Goal: Task Accomplishment & Management: Manage account settings

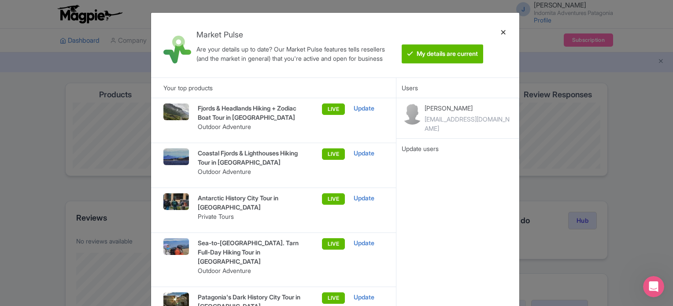
click at [502, 32] on div at bounding box center [503, 45] width 21 height 51
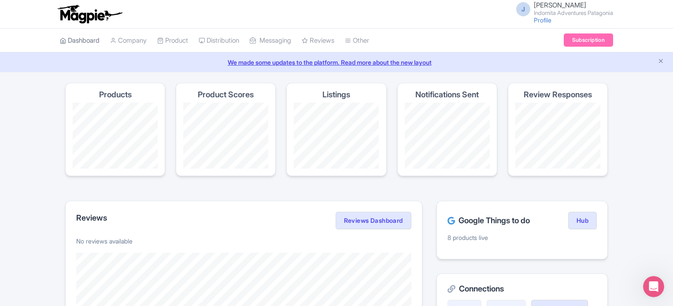
click at [92, 40] on link "Dashboard" at bounding box center [80, 41] width 40 height 24
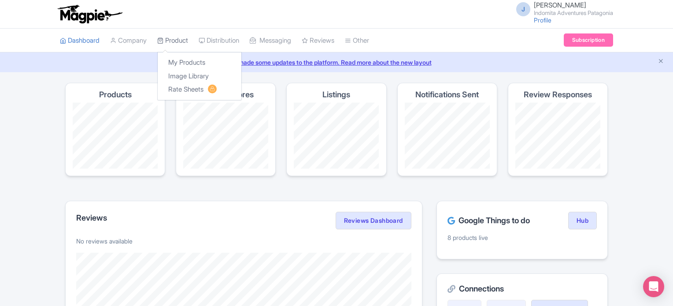
click at [175, 38] on link "Product" at bounding box center [172, 41] width 31 height 24
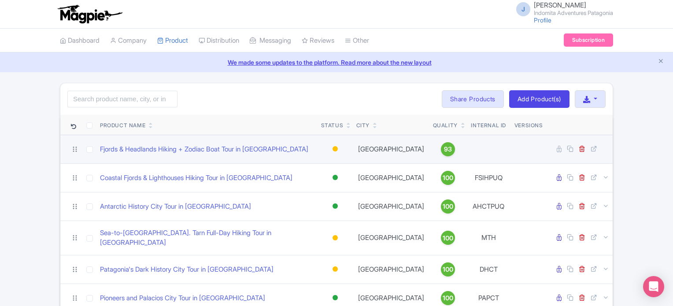
click at [334, 148] on div at bounding box center [334, 148] width 5 height 5
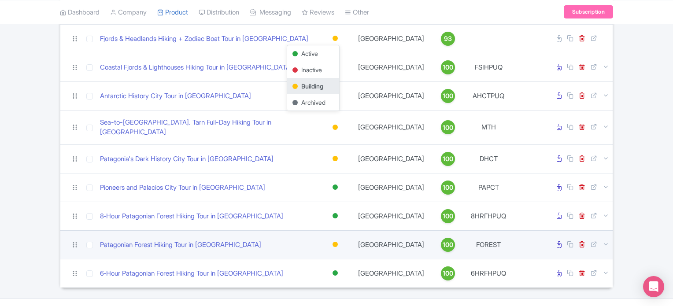
scroll to position [123, 0]
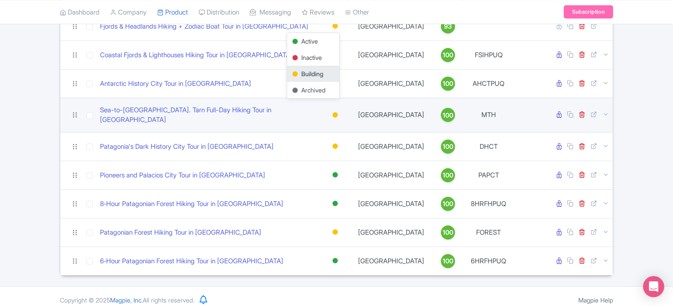
click at [336, 113] on div at bounding box center [335, 115] width 9 height 13
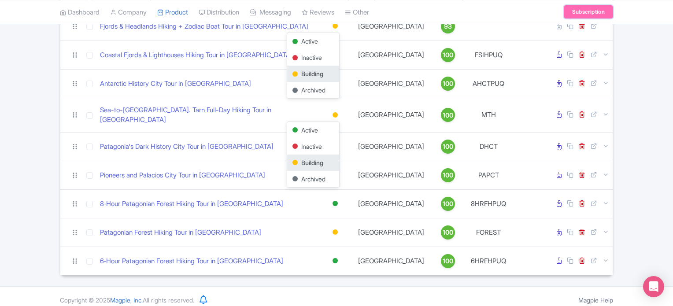
click at [597, 14] on link "Subscription" at bounding box center [588, 11] width 49 height 13
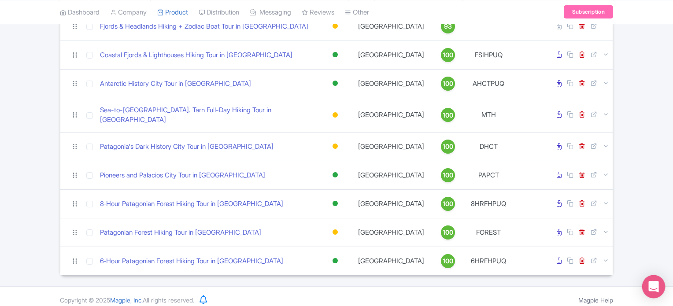
click at [649, 287] on icon "Open Intercom Messenger" at bounding box center [653, 286] width 10 height 11
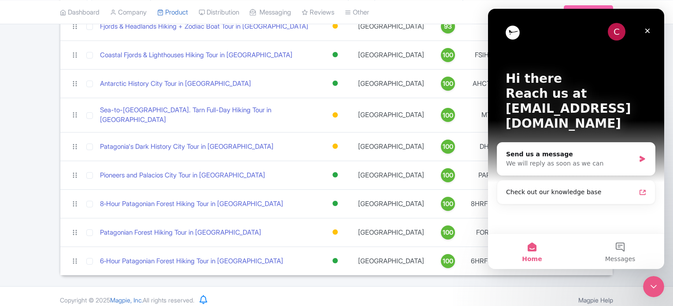
scroll to position [0, 0]
click at [609, 184] on div "Check out our knowledge base" at bounding box center [576, 192] width 151 height 16
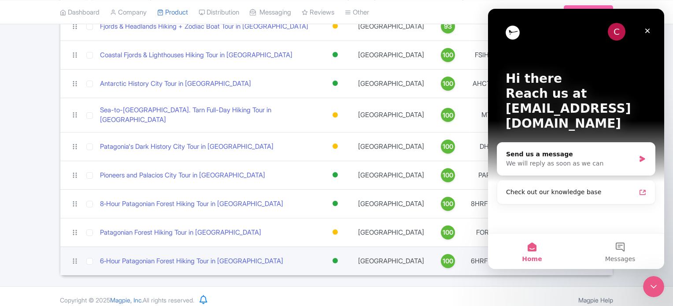
click at [447, 257] on link "100" at bounding box center [448, 261] width 30 height 14
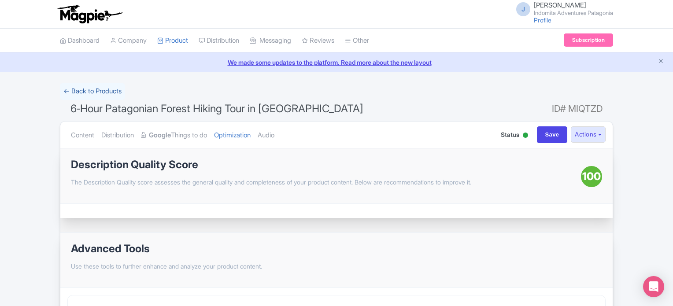
click at [83, 89] on link "← Back to Products" at bounding box center [92, 91] width 65 height 17
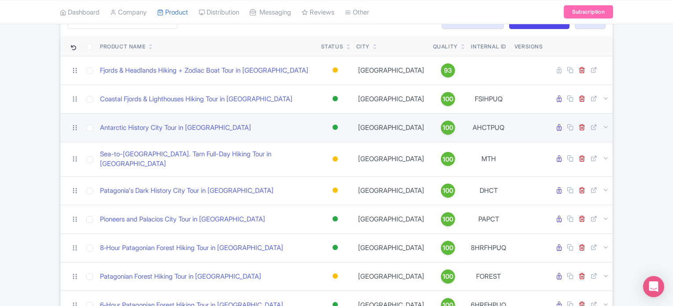
scroll to position [123, 0]
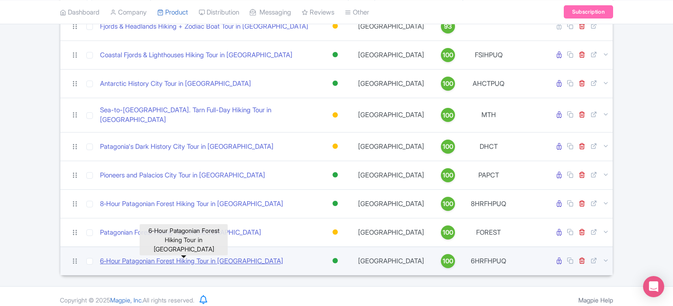
click at [189, 256] on link "6‑Hour Patagonian Forest Hiking Tour in [GEOGRAPHIC_DATA]" at bounding box center [191, 261] width 183 height 10
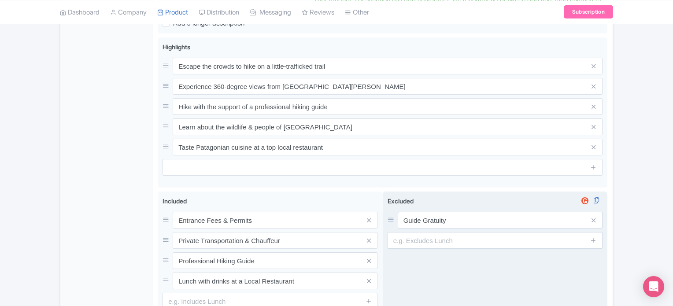
scroll to position [354, 0]
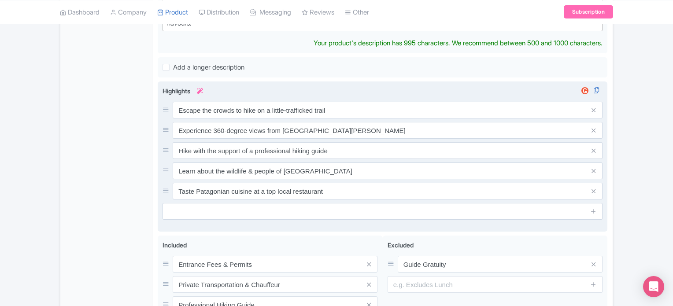
type trix-editor "<lor>Ipsum dol sita consec adi elitse do eiusm temp in utl etdolor magnaali en …"
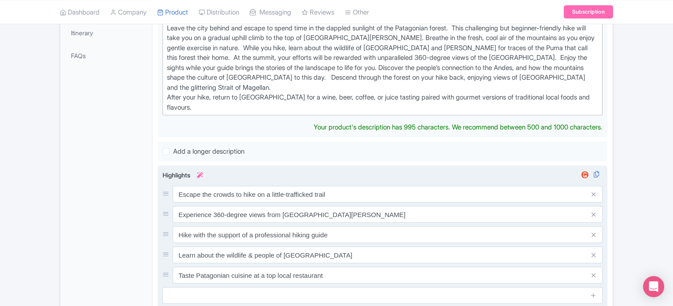
scroll to position [221, 0]
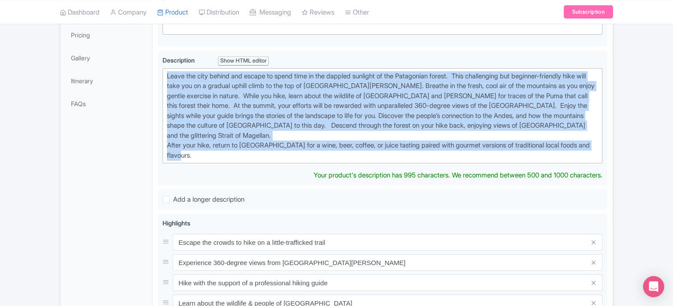
drag, startPoint x: 215, startPoint y: 153, endPoint x: 151, endPoint y: 63, distance: 110.3
click at [151, 63] on div "General Booking Info Locations Settings Pricing Gallery Itinerary FAQs 6‑Hour […" at bounding box center [336, 230] width 552 height 608
